Goal: Use online tool/utility: Utilize a website feature to perform a specific function

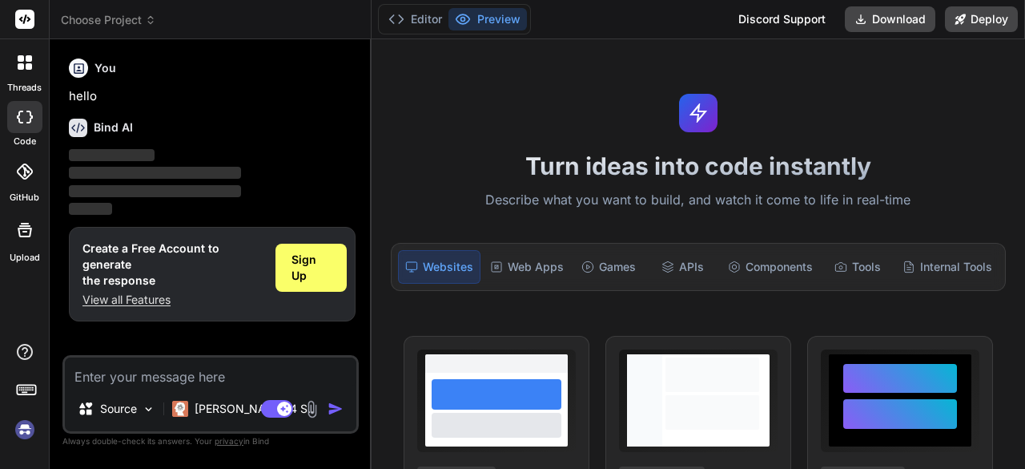
type textarea "x"
click at [558, 80] on div "Turn ideas into code instantly Describe what you want to build, and watch it co…" at bounding box center [699, 253] width 654 height 429
click at [7, 16] on div at bounding box center [24, 19] width 49 height 39
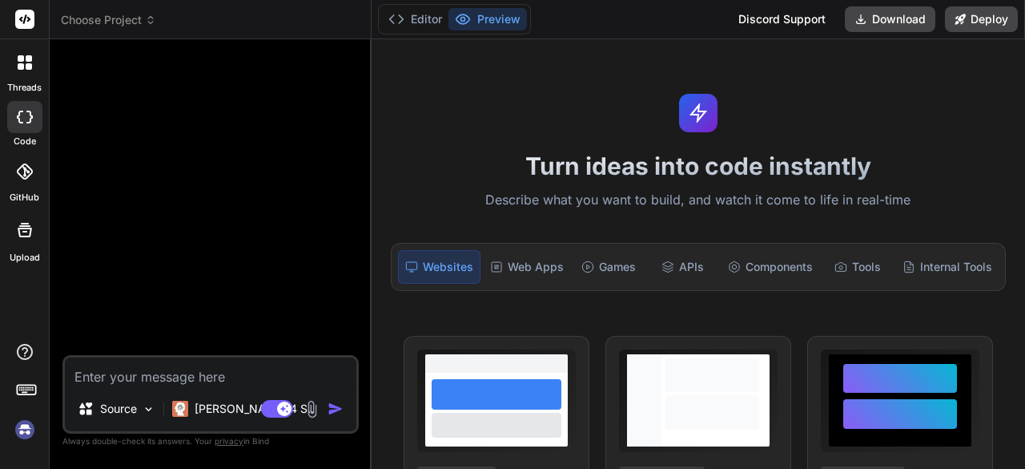
type textarea "x"
click at [30, 25] on rect at bounding box center [24, 19] width 19 height 19
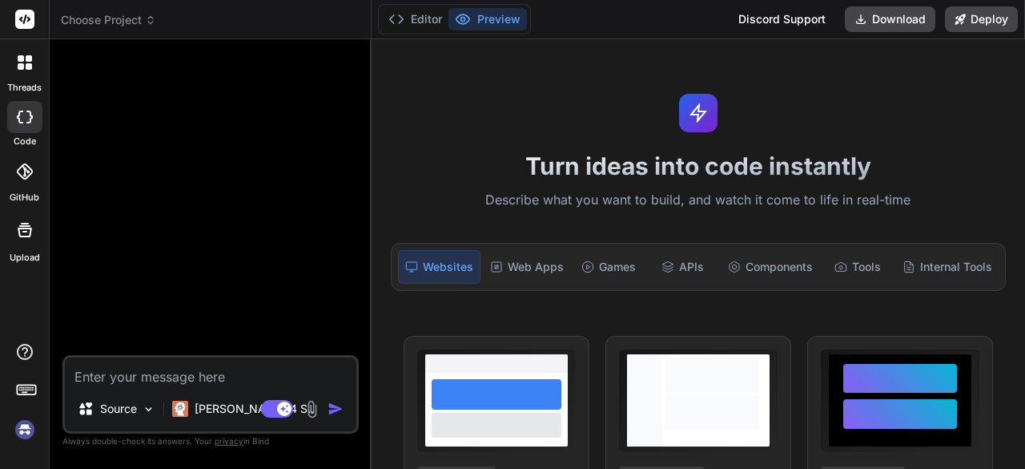
click at [30, 25] on rect at bounding box center [24, 19] width 19 height 19
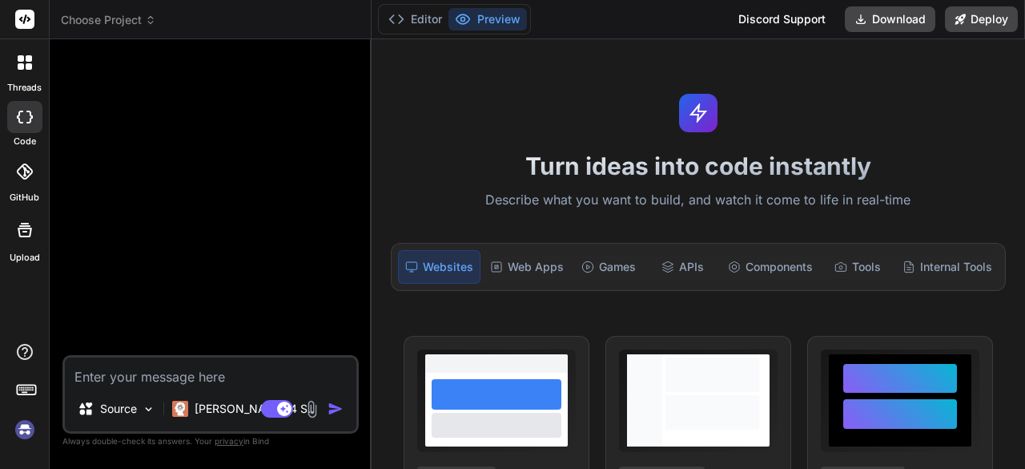
click at [99, 98] on div at bounding box center [212, 203] width 293 height 303
